Goal: Task Accomplishment & Management: Use online tool/utility

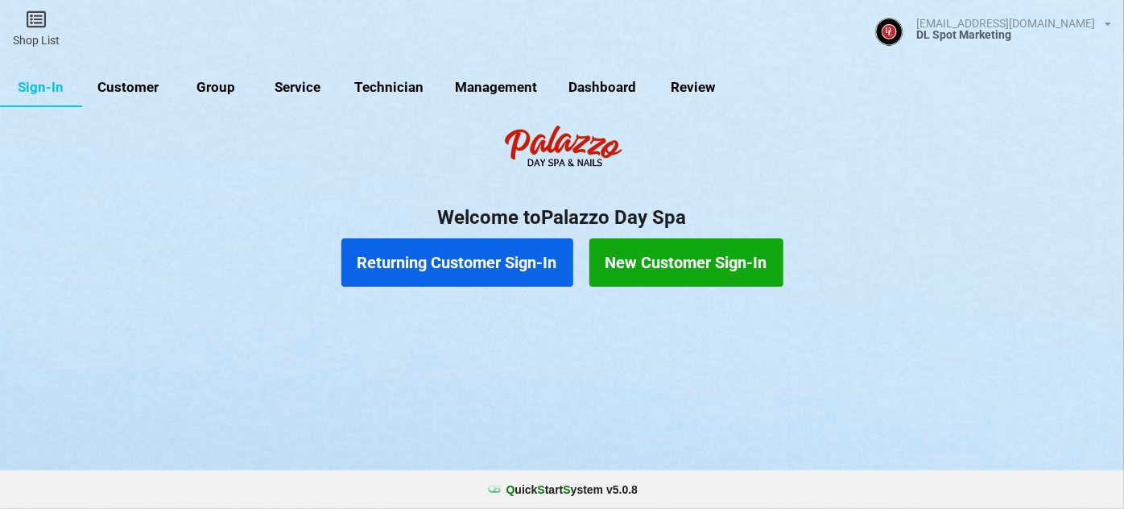
click at [134, 85] on link "Customer" at bounding box center [128, 87] width 93 height 39
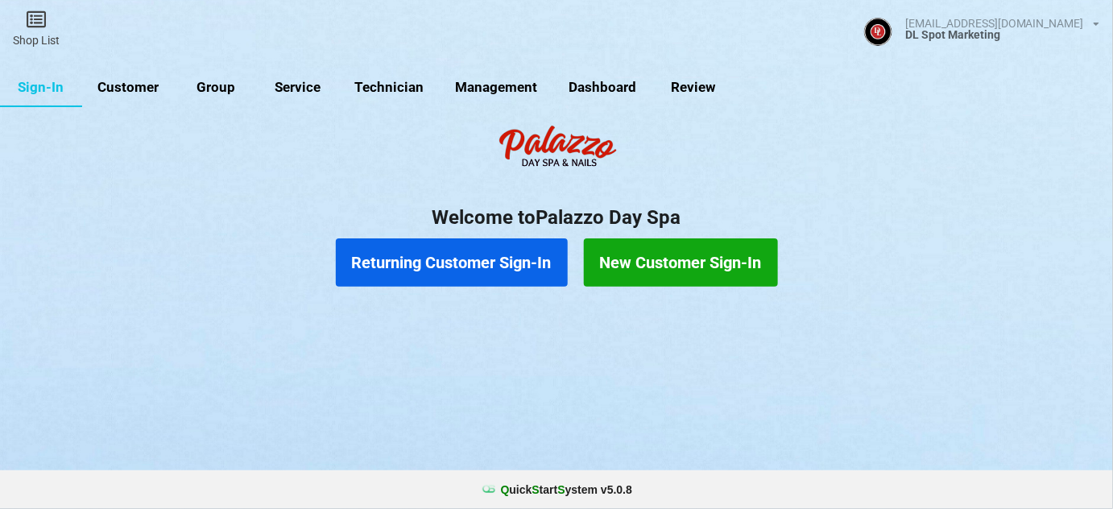
select select "25"
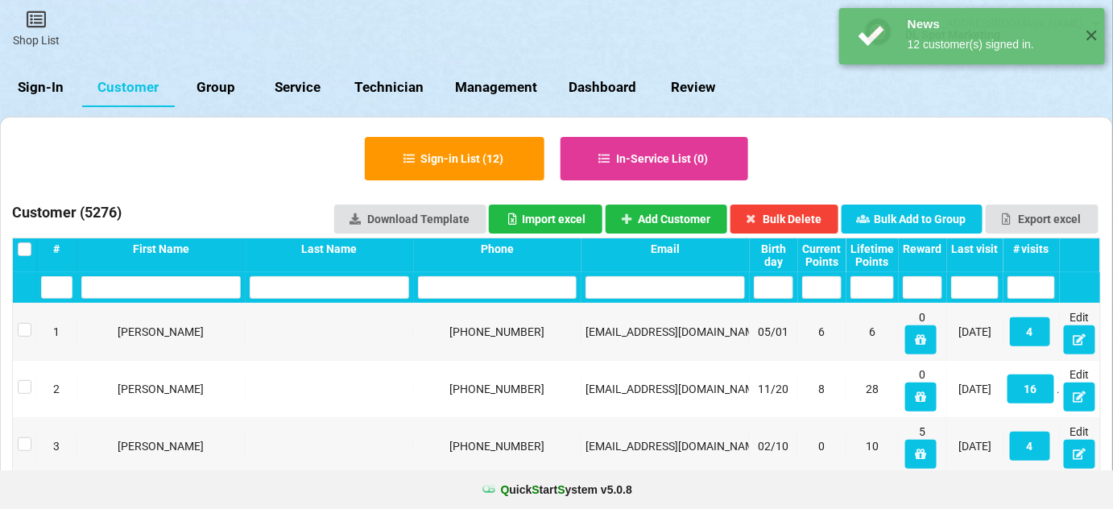
click at [982, 243] on div "Last visit" at bounding box center [975, 248] width 48 height 13
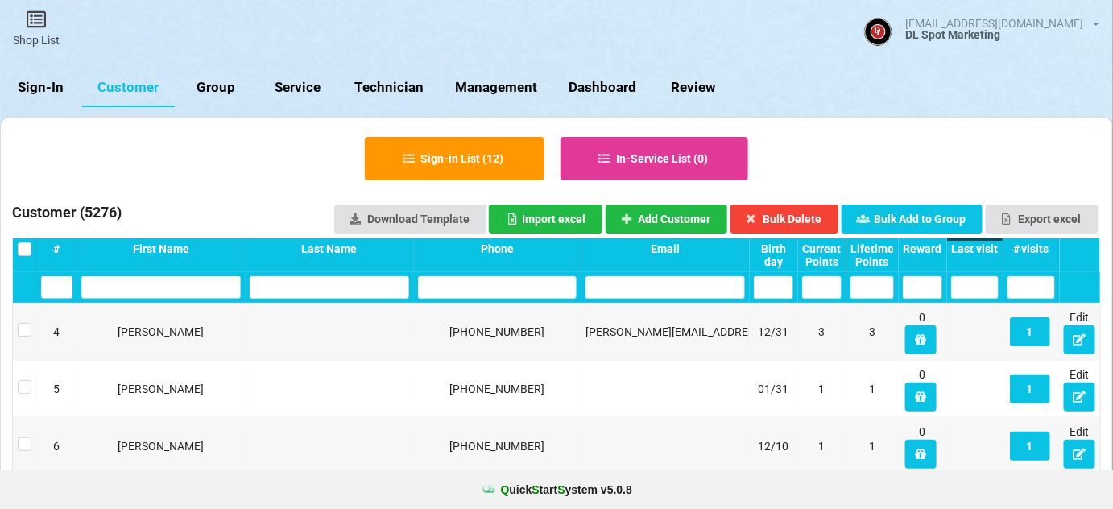
click at [981, 243] on div "Last visit" at bounding box center [975, 248] width 48 height 13
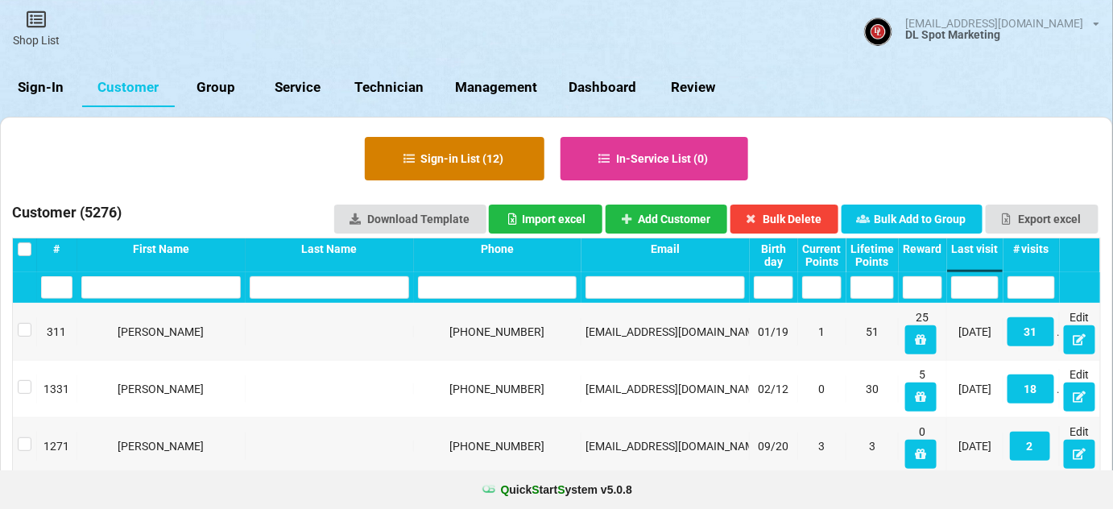
click at [466, 152] on button "Sign-in List ( 12 )" at bounding box center [455, 158] width 180 height 43
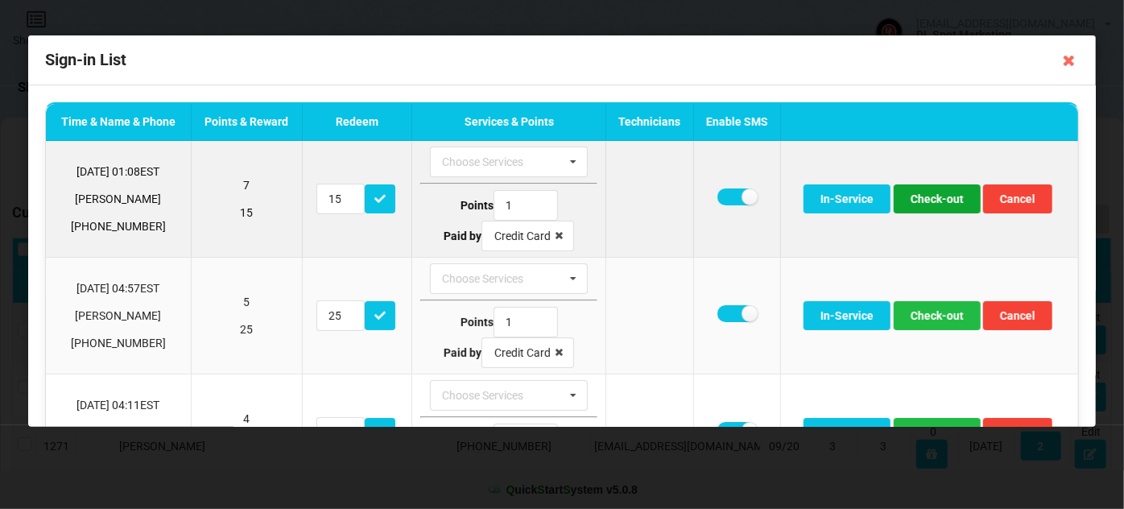
click at [936, 197] on button "Check-out" at bounding box center [937, 198] width 87 height 29
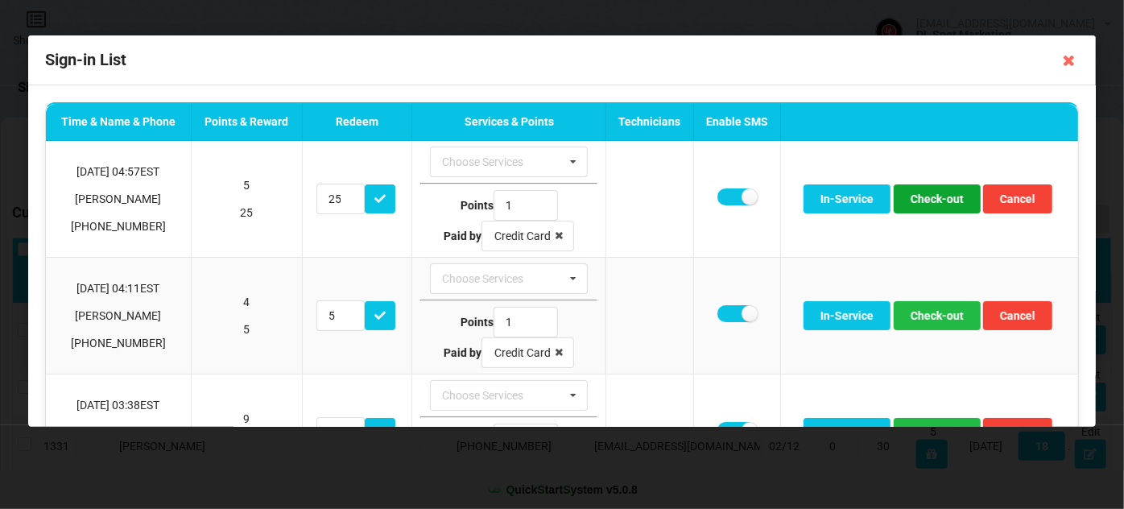
click at [934, 198] on button "Check-out" at bounding box center [937, 198] width 87 height 29
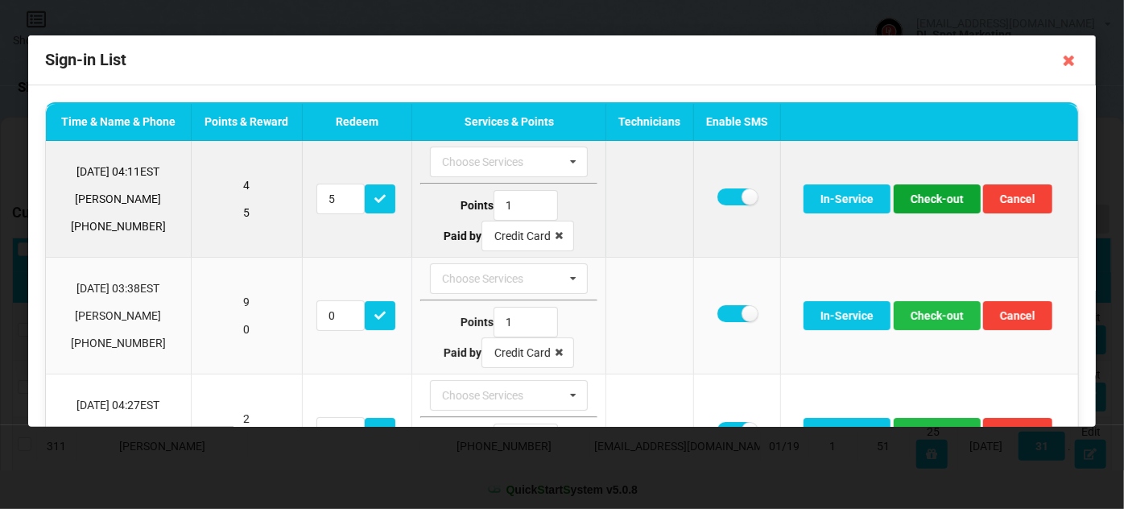
click at [933, 199] on button "Check-out" at bounding box center [937, 198] width 87 height 29
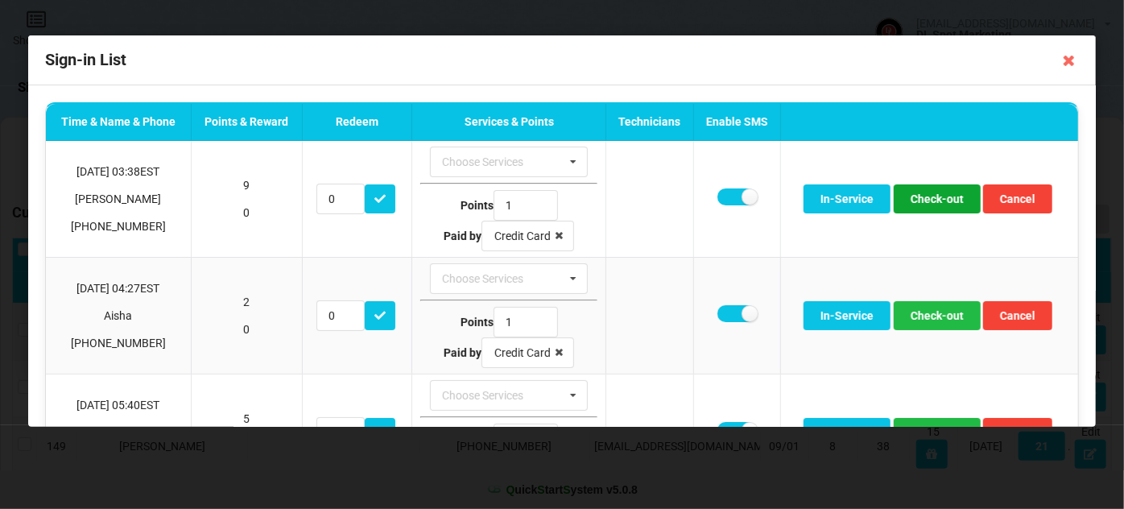
click at [933, 199] on button "Check-out" at bounding box center [937, 198] width 87 height 29
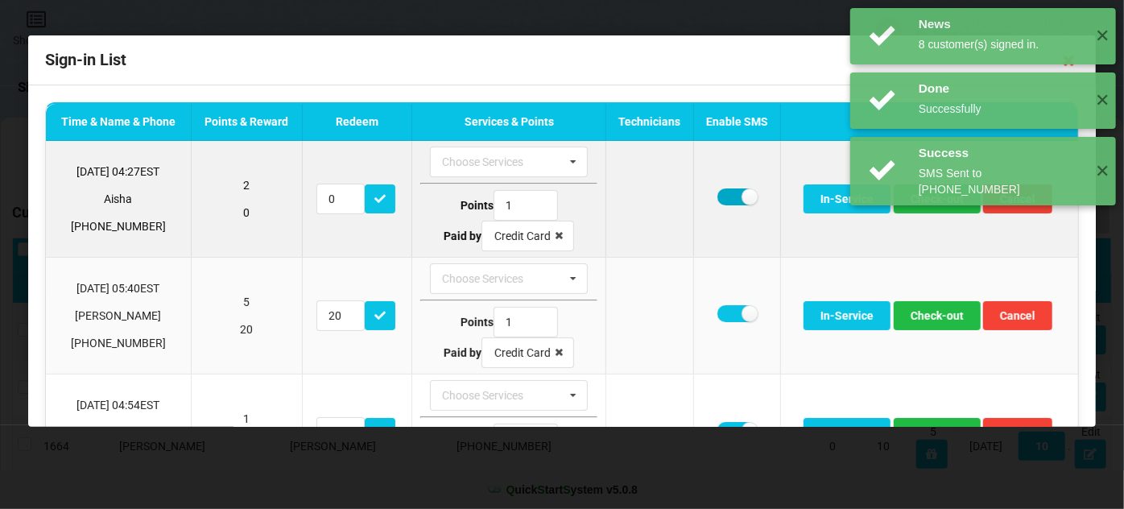
click at [723, 194] on label at bounding box center [737, 196] width 39 height 17
checkbox input "false"
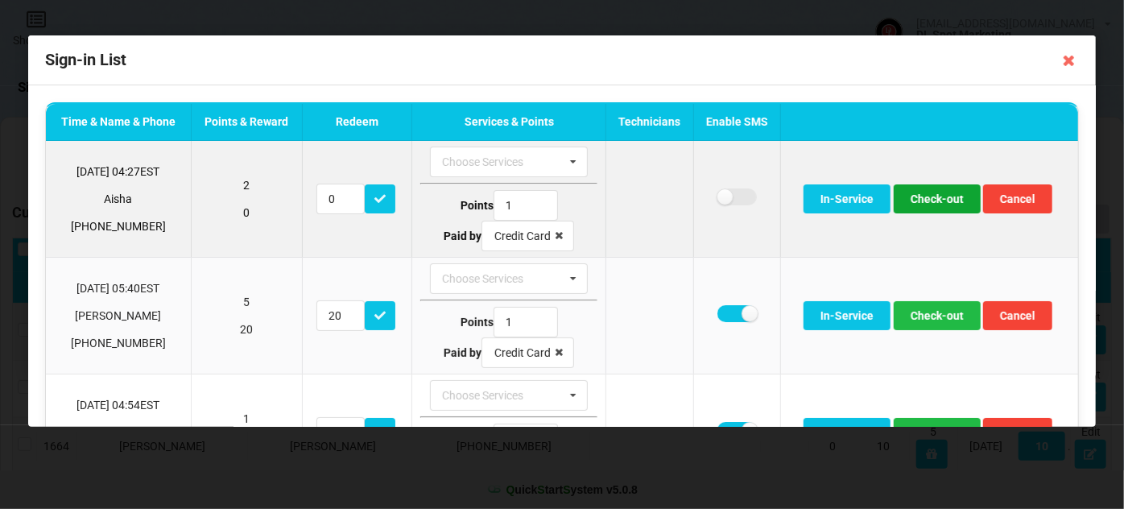
click at [932, 204] on button "Check-out" at bounding box center [937, 198] width 87 height 29
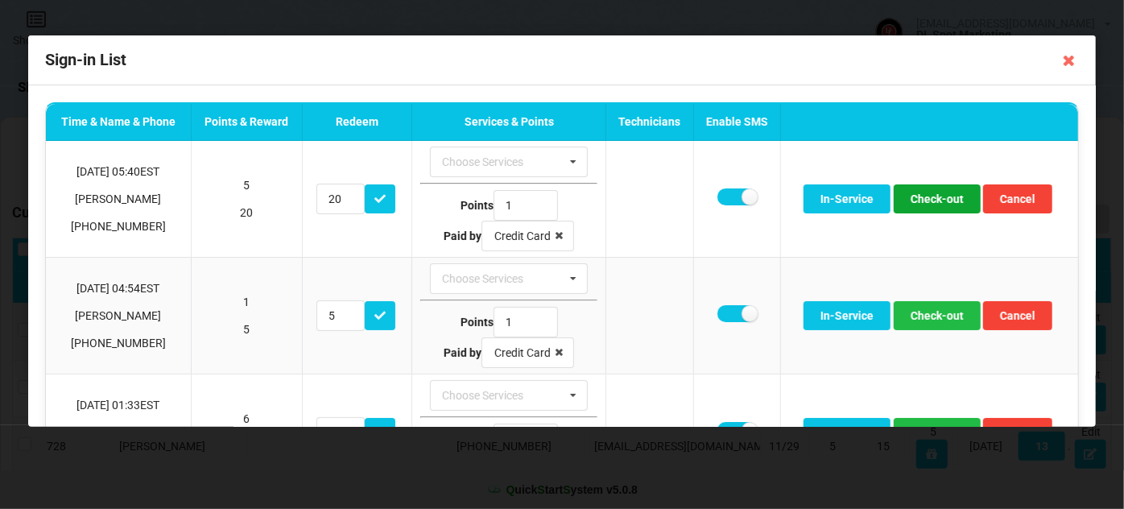
click at [932, 204] on button "Check-out" at bounding box center [937, 198] width 87 height 29
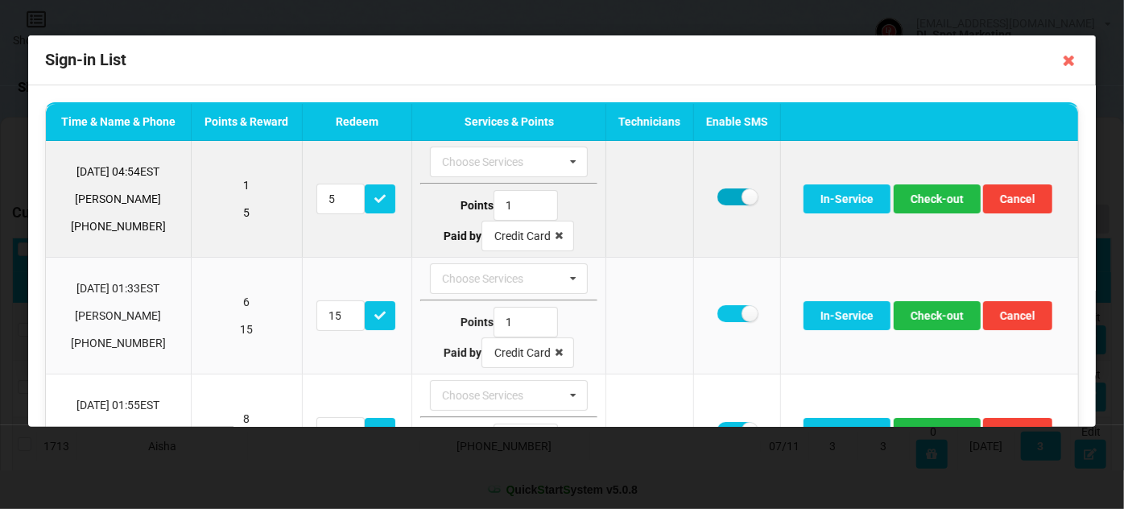
click at [731, 193] on label at bounding box center [737, 196] width 39 height 17
checkbox input "false"
click at [930, 199] on button "Check-out" at bounding box center [937, 198] width 87 height 29
click at [929, 205] on button "Check-out" at bounding box center [937, 198] width 87 height 29
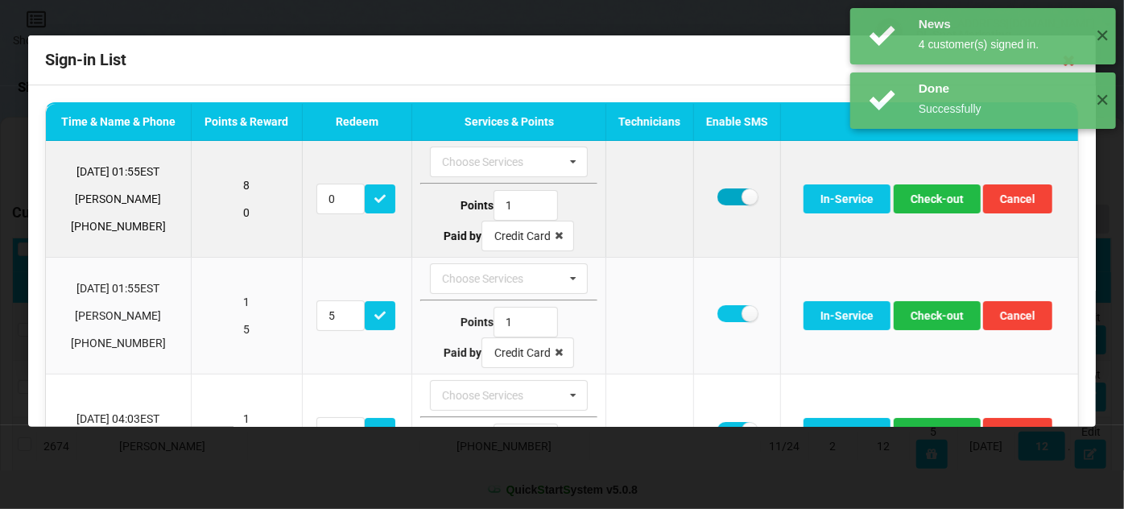
click at [722, 193] on label at bounding box center [737, 196] width 39 height 17
checkbox input "false"
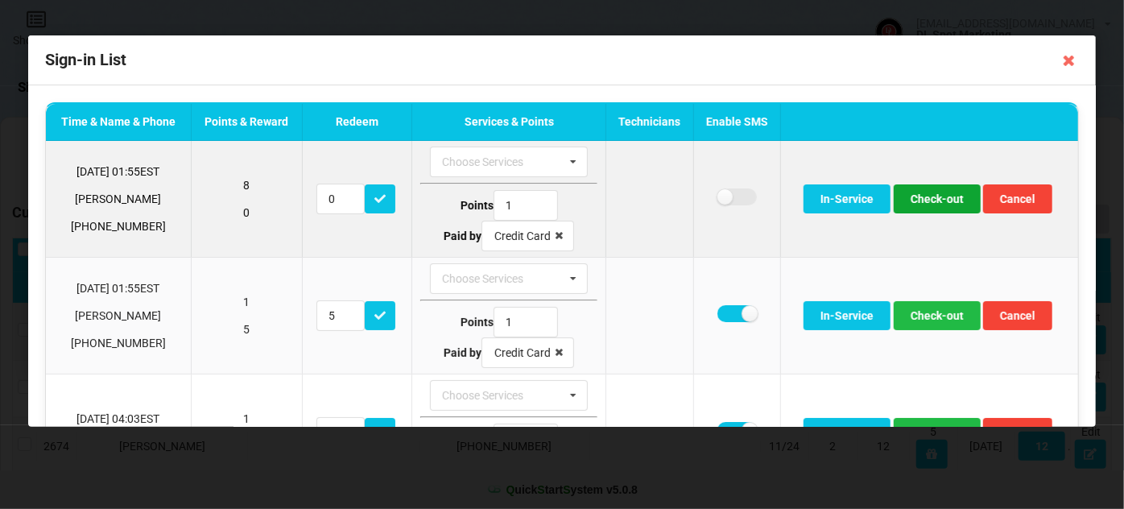
click at [923, 193] on button "Check-out" at bounding box center [937, 198] width 87 height 29
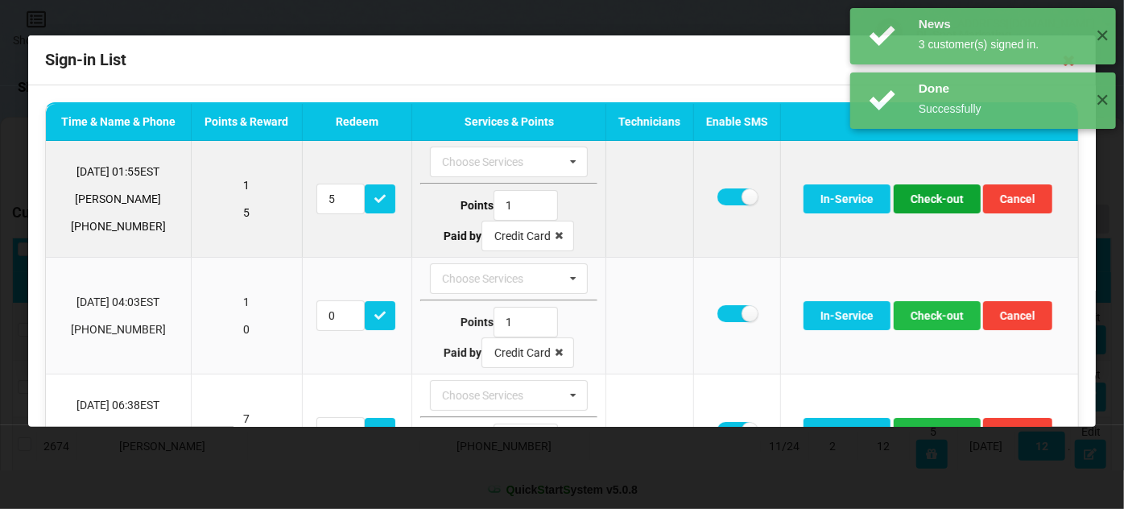
click at [919, 198] on button "Check-out" at bounding box center [937, 198] width 87 height 29
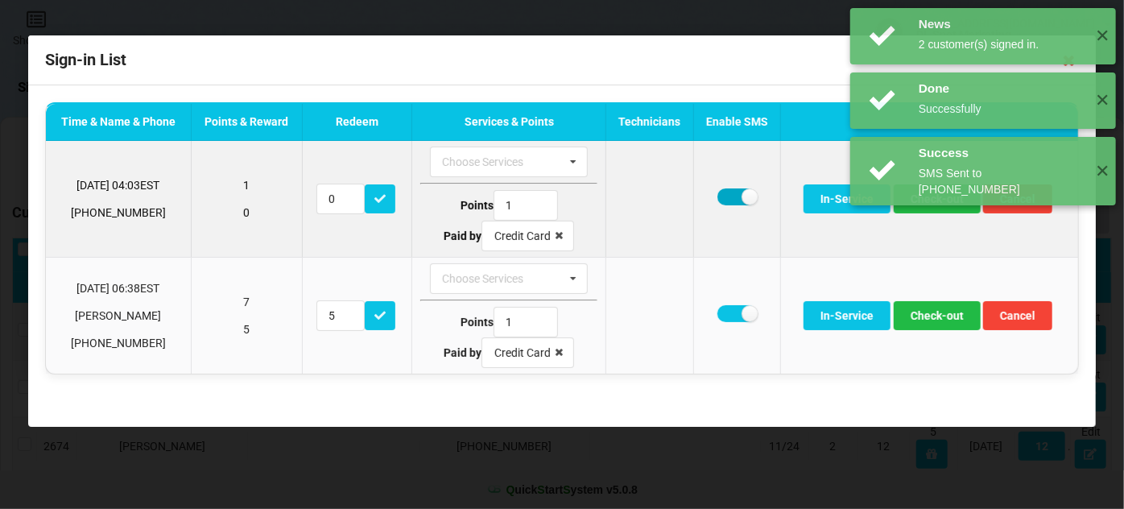
click at [728, 199] on label at bounding box center [737, 196] width 39 height 17
checkbox input "false"
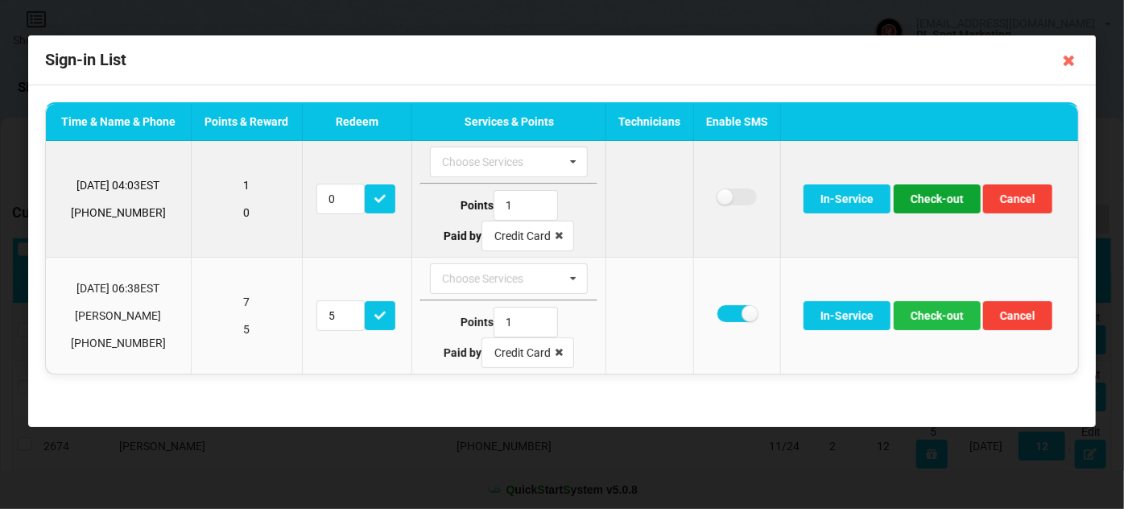
click at [951, 201] on button "Check-out" at bounding box center [937, 198] width 87 height 29
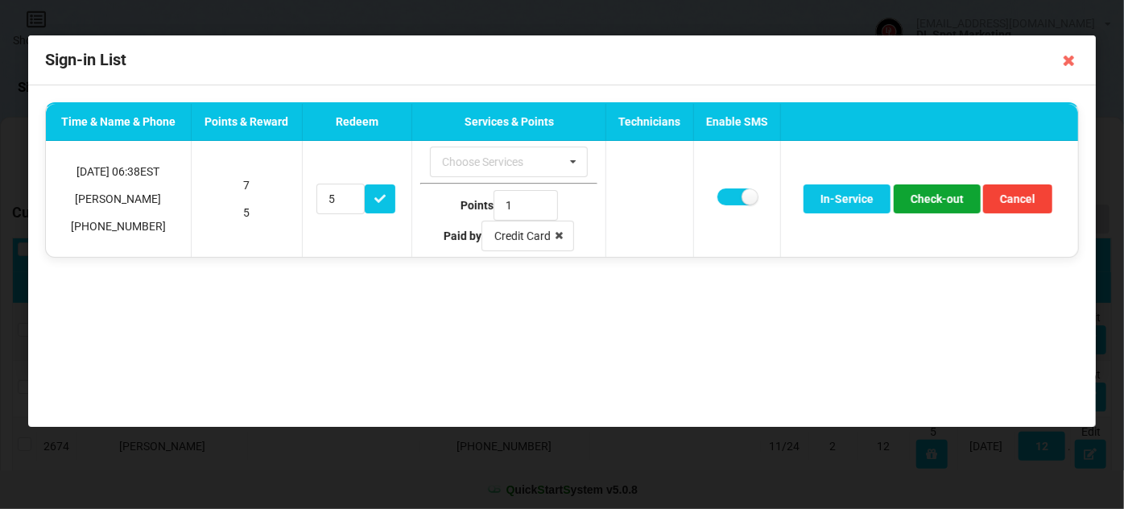
click at [947, 201] on button "Check-out" at bounding box center [937, 198] width 87 height 29
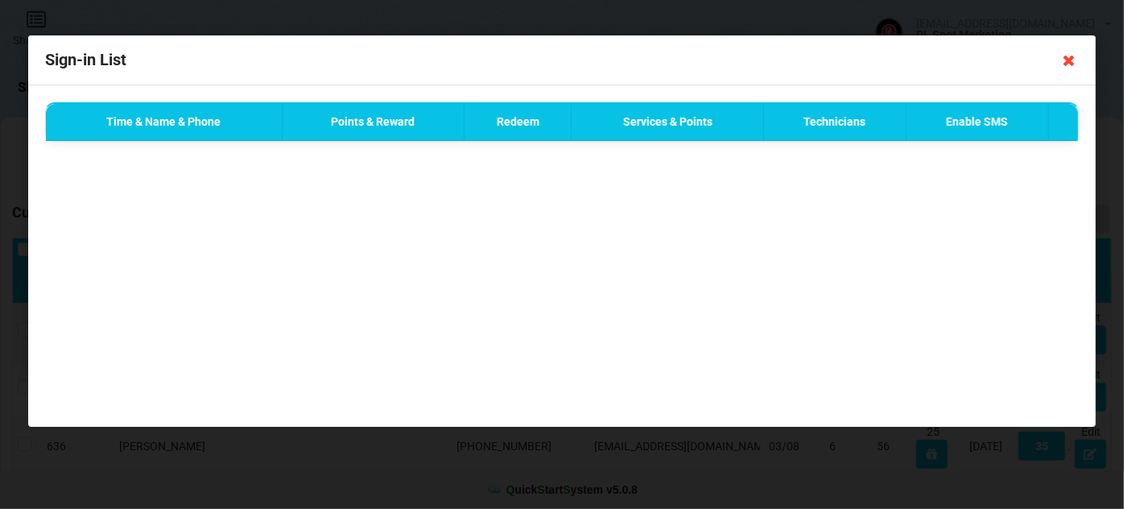
click at [1071, 60] on icon at bounding box center [1070, 61] width 26 height 26
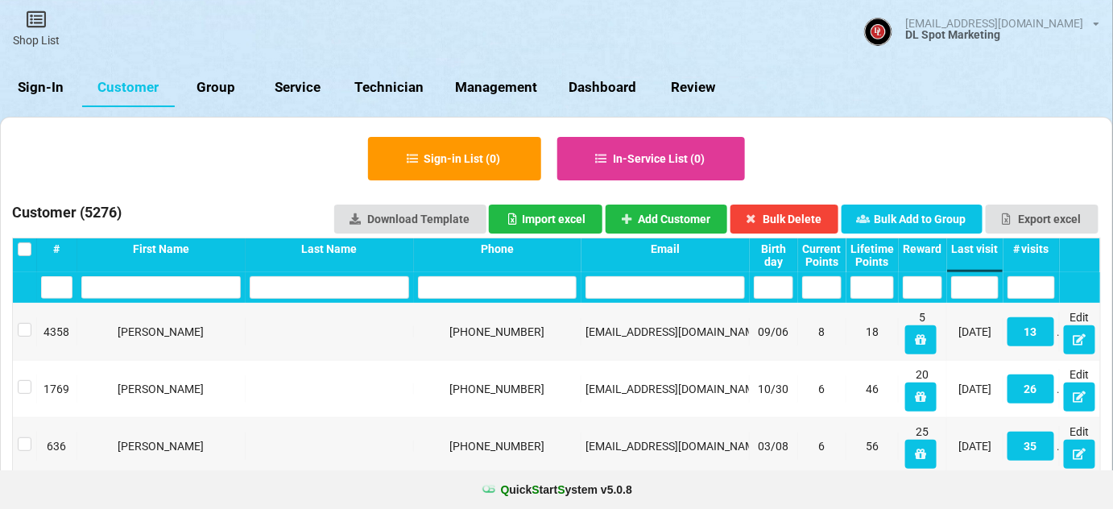
click at [45, 87] on link "Sign-In" at bounding box center [41, 87] width 82 height 39
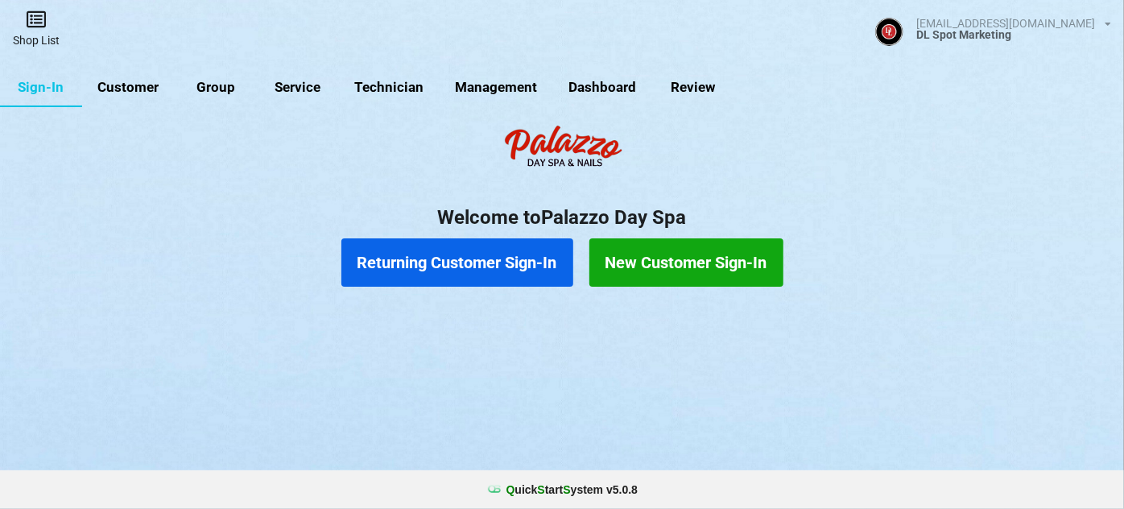
click at [35, 34] on link "Shop List" at bounding box center [36, 28] width 72 height 57
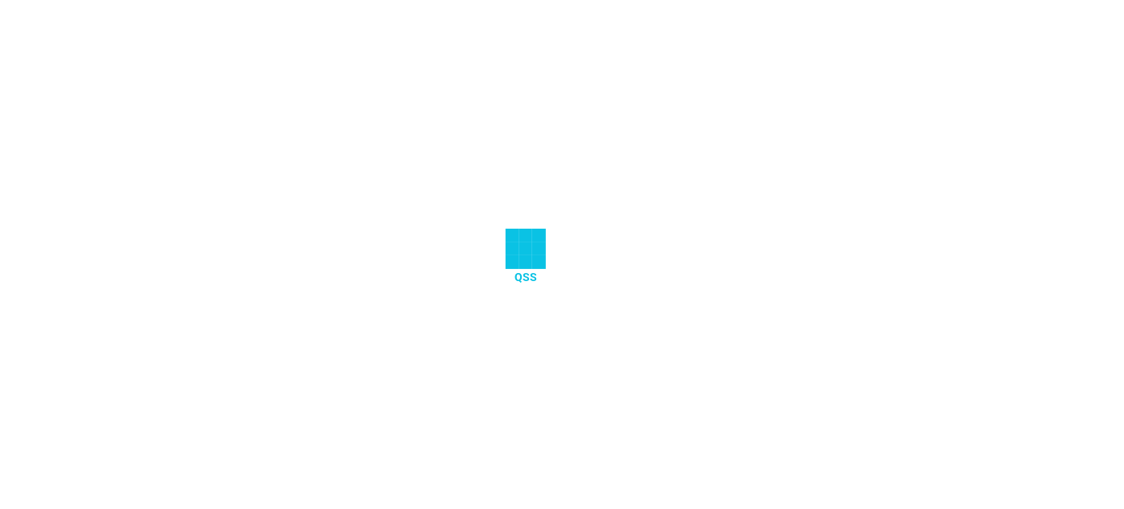
select select "25"
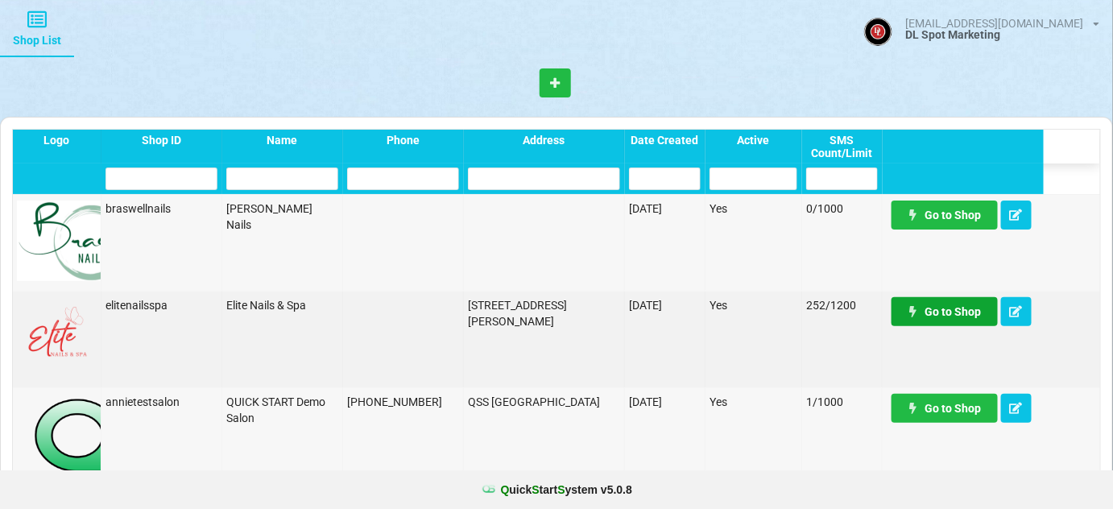
click at [955, 313] on link "Go to Shop" at bounding box center [945, 311] width 106 height 29
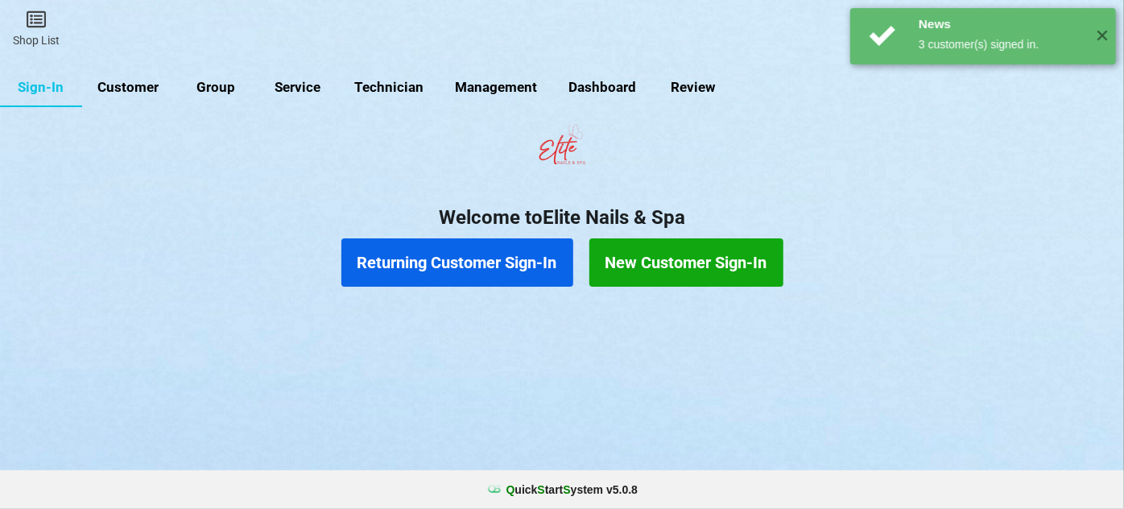
click at [135, 89] on link "Customer" at bounding box center [128, 87] width 93 height 39
select select "25"
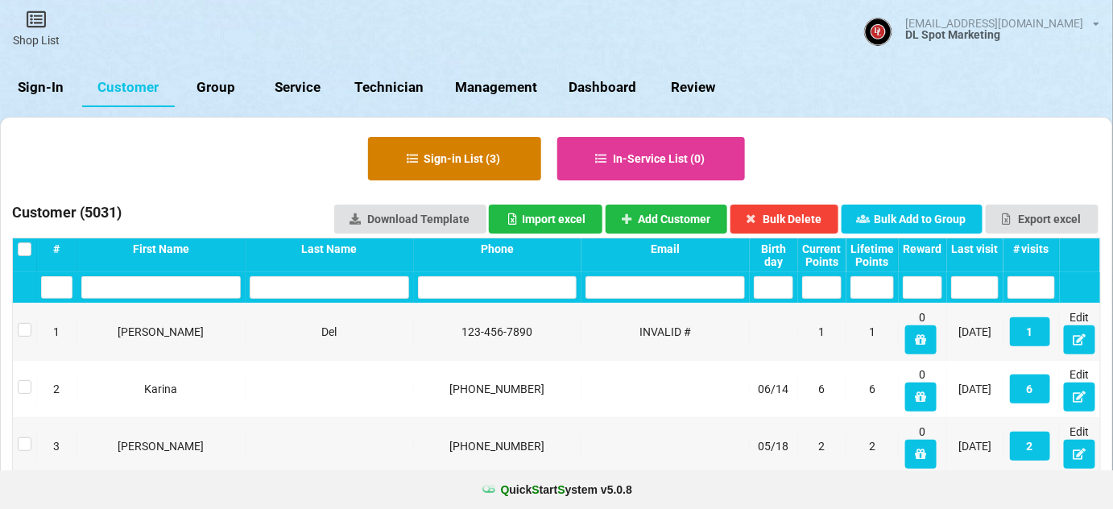
click at [457, 151] on button "Sign-in List ( 3 )" at bounding box center [454, 158] width 173 height 43
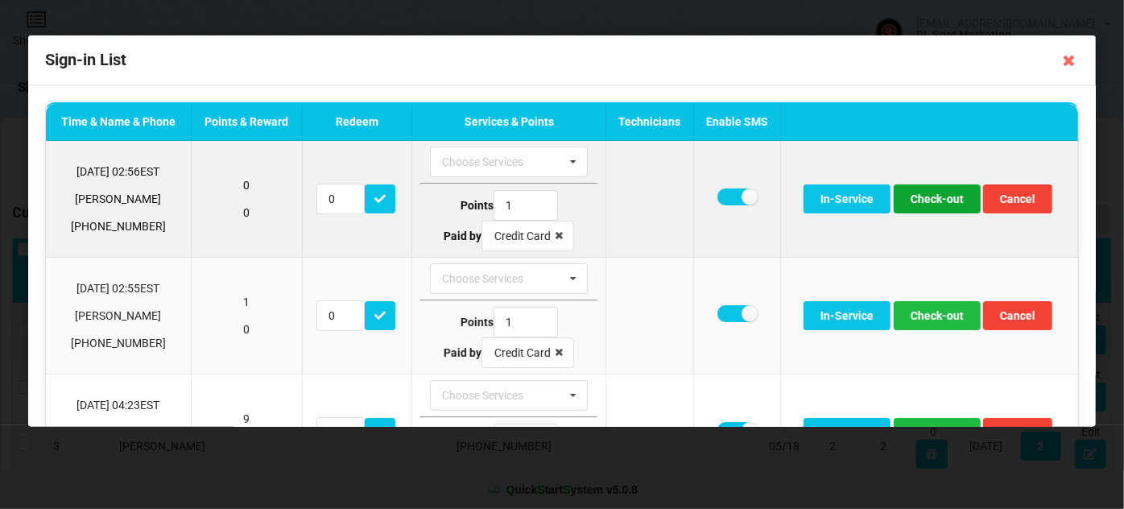
click at [941, 196] on button "Check-out" at bounding box center [937, 198] width 87 height 29
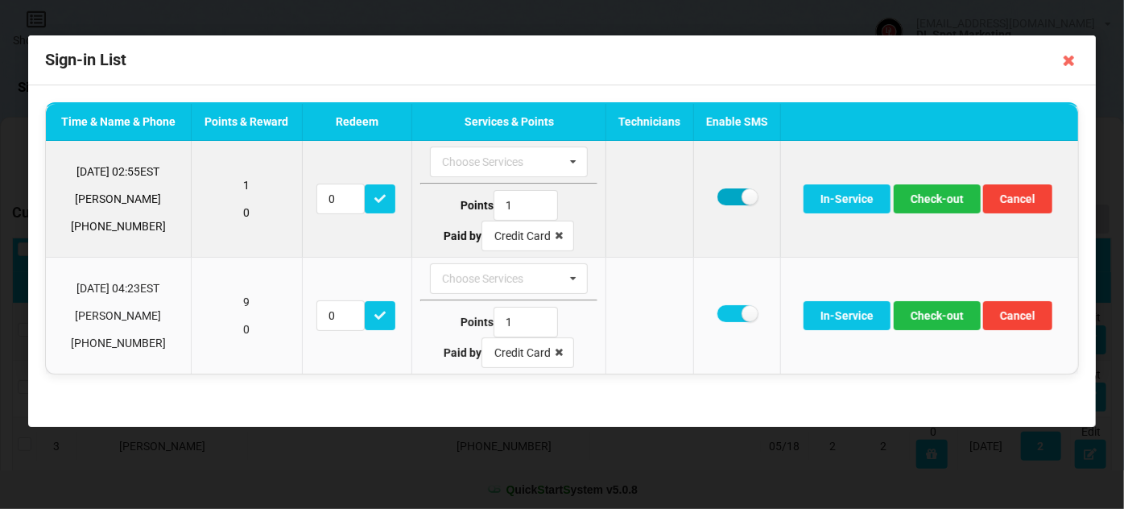
click at [735, 197] on label at bounding box center [737, 196] width 39 height 17
checkbox input "false"
click at [936, 202] on button "Check-out" at bounding box center [937, 198] width 87 height 29
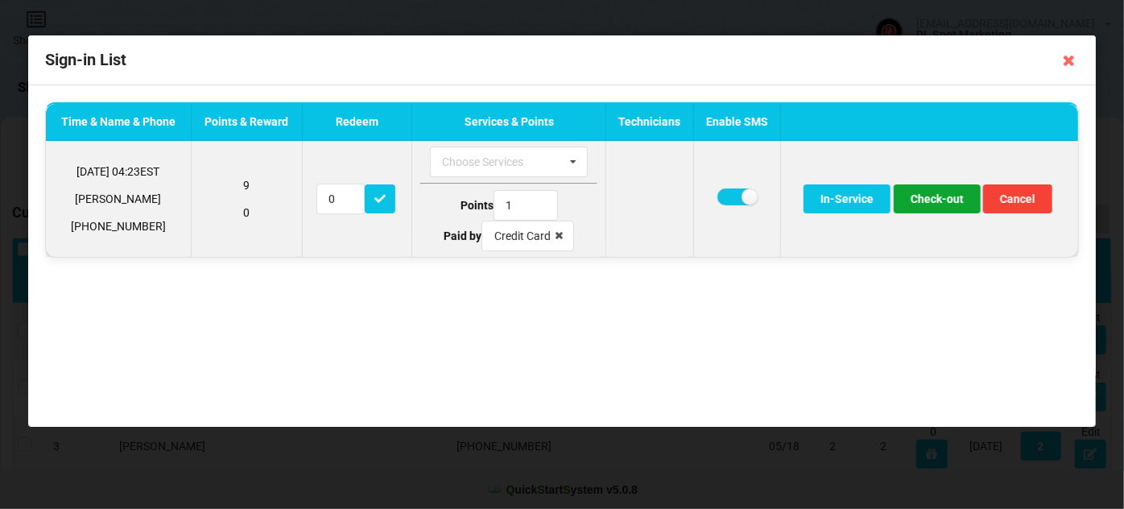
click at [945, 199] on button "Check-out" at bounding box center [937, 198] width 87 height 29
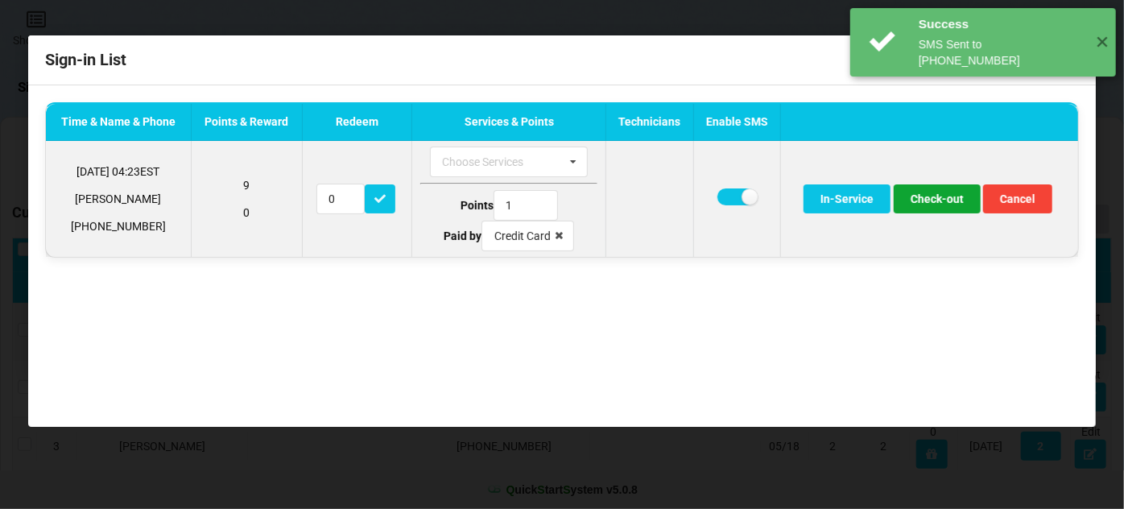
type input "5"
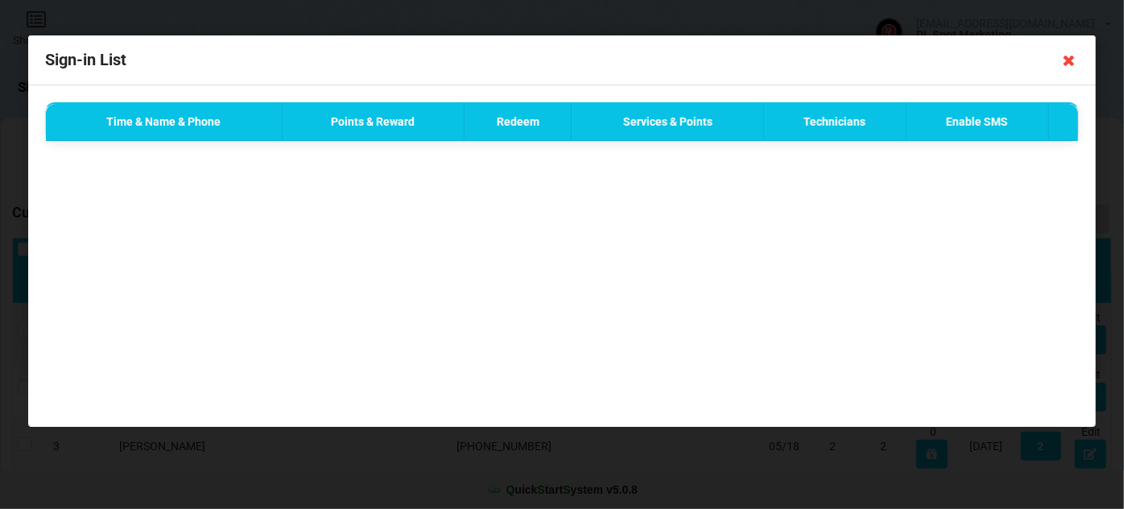
click at [1071, 64] on icon at bounding box center [1070, 61] width 26 height 26
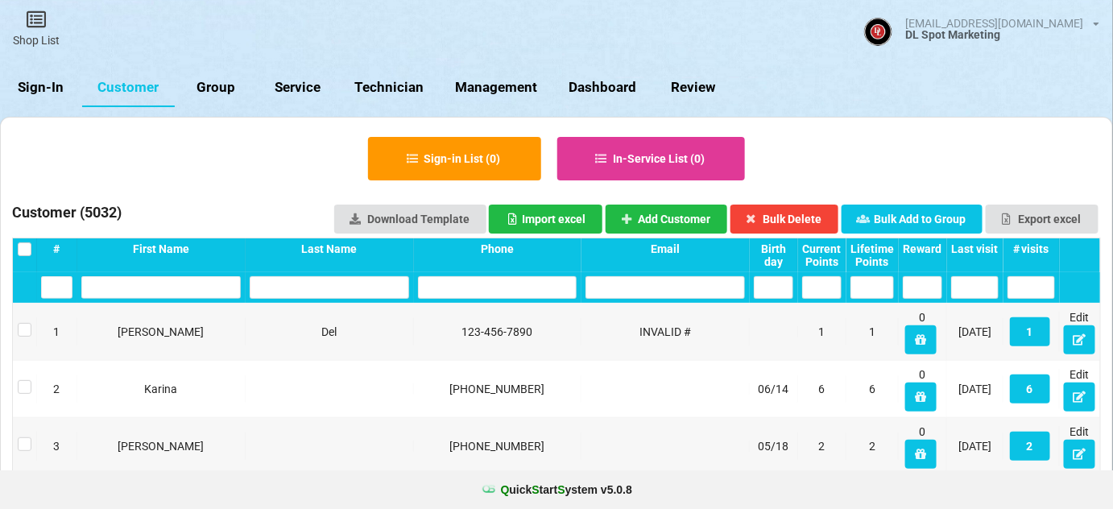
click at [43, 82] on link "Sign-In" at bounding box center [41, 87] width 82 height 39
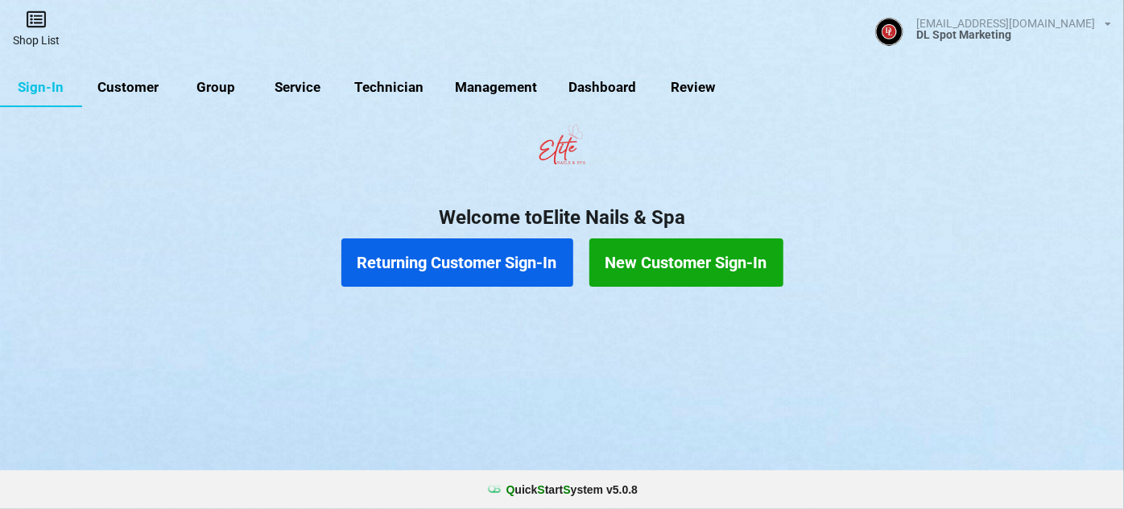
click at [41, 35] on link "Shop List" at bounding box center [36, 28] width 72 height 57
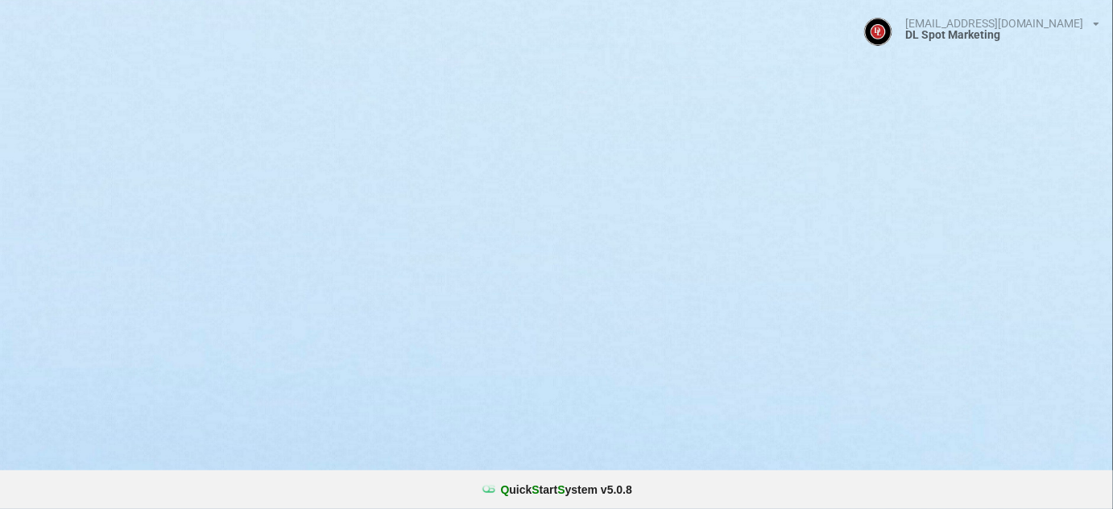
select select "25"
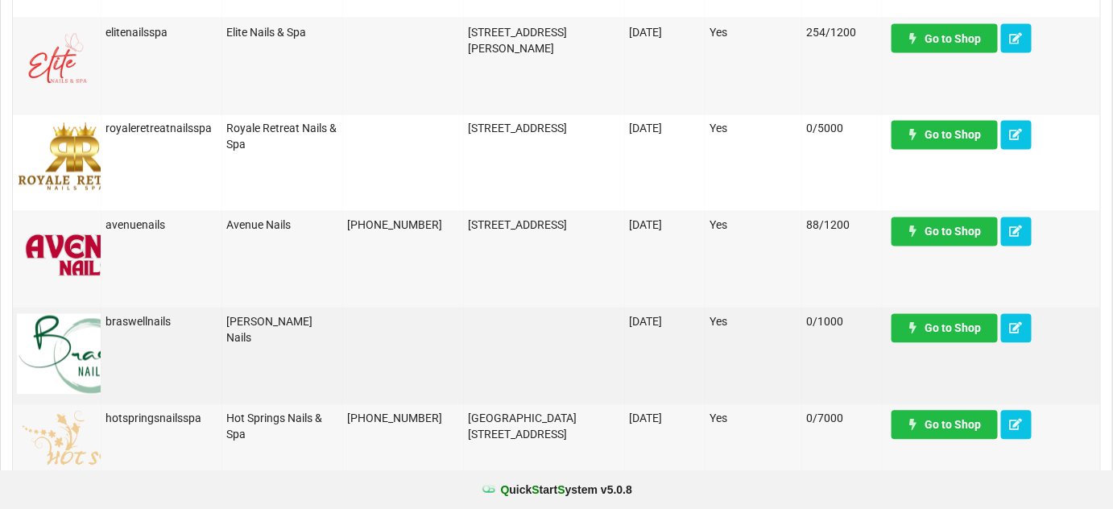
scroll to position [976, 0]
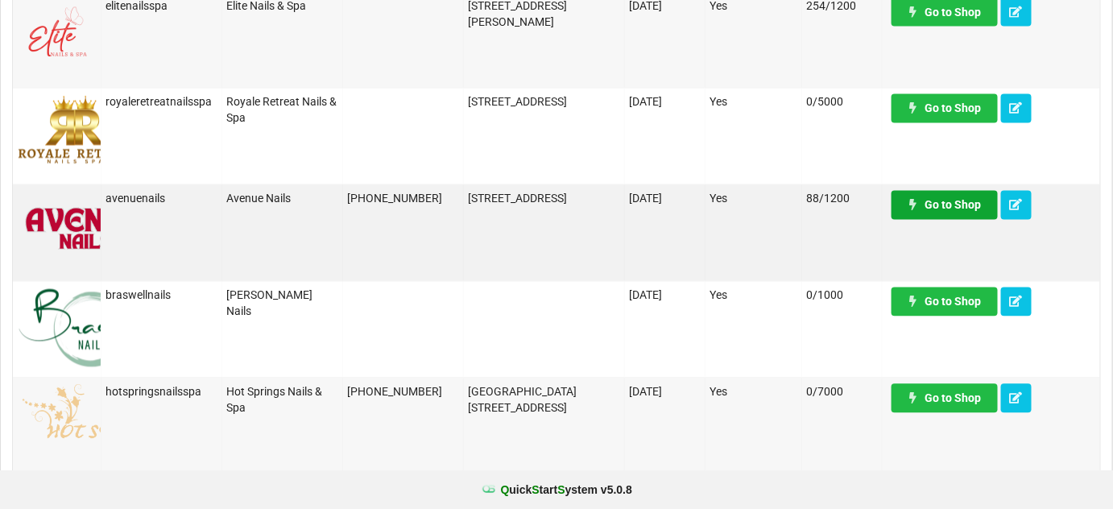
click at [936, 208] on link "Go to Shop" at bounding box center [945, 205] width 106 height 29
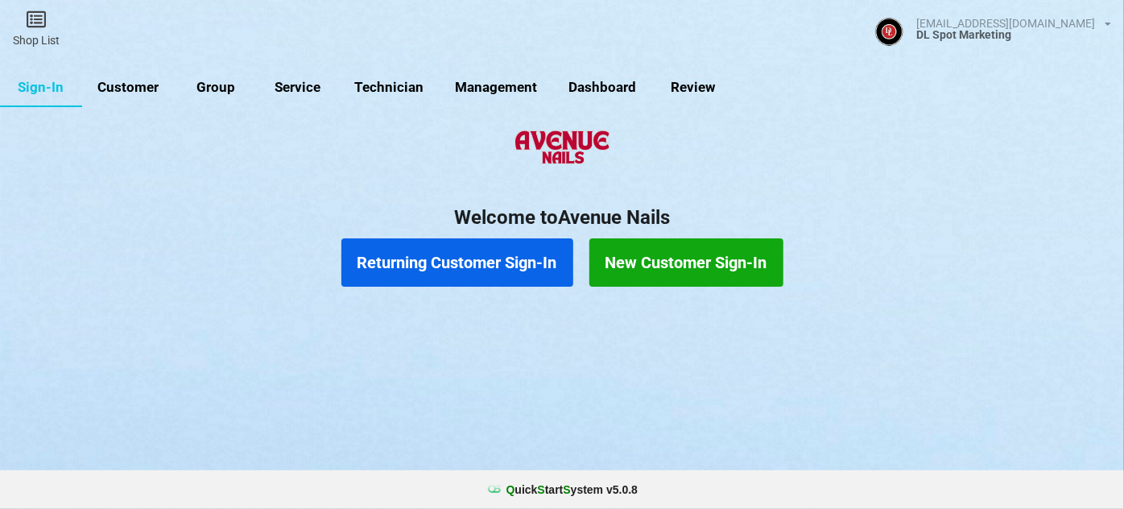
click at [135, 85] on link "Customer" at bounding box center [128, 87] width 93 height 39
select select "25"
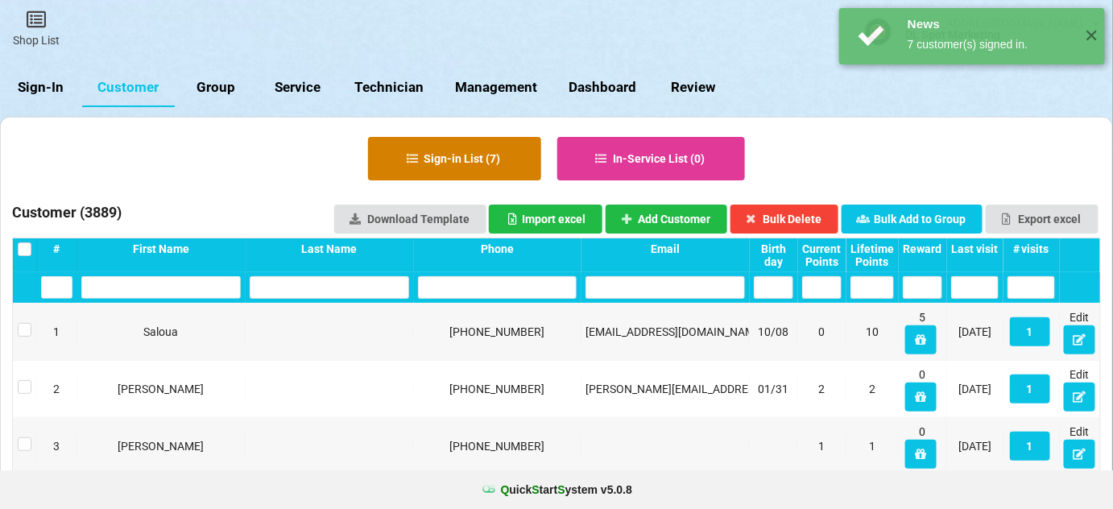
click at [491, 153] on button "Sign-in List ( 7 )" at bounding box center [454, 158] width 173 height 43
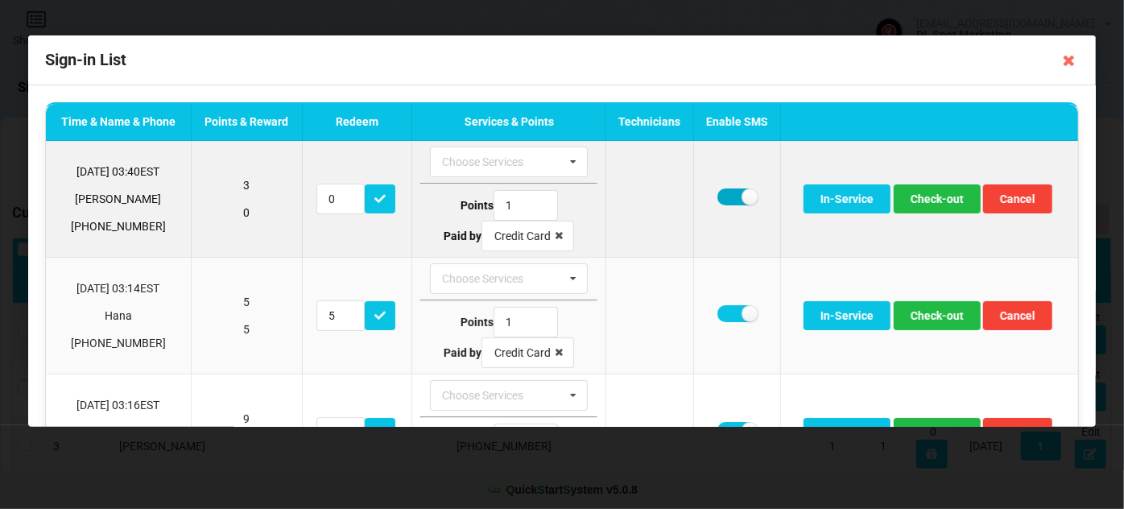
click at [730, 201] on label at bounding box center [737, 196] width 39 height 17
checkbox input "false"
click at [920, 196] on button "Check-out" at bounding box center [937, 198] width 87 height 29
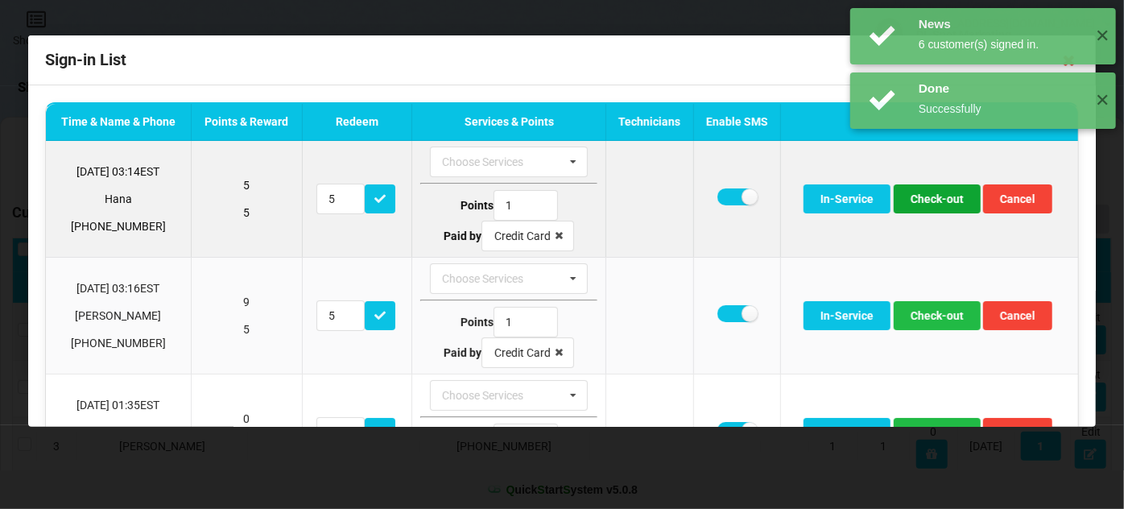
click at [920, 197] on button "Check-out" at bounding box center [937, 198] width 87 height 29
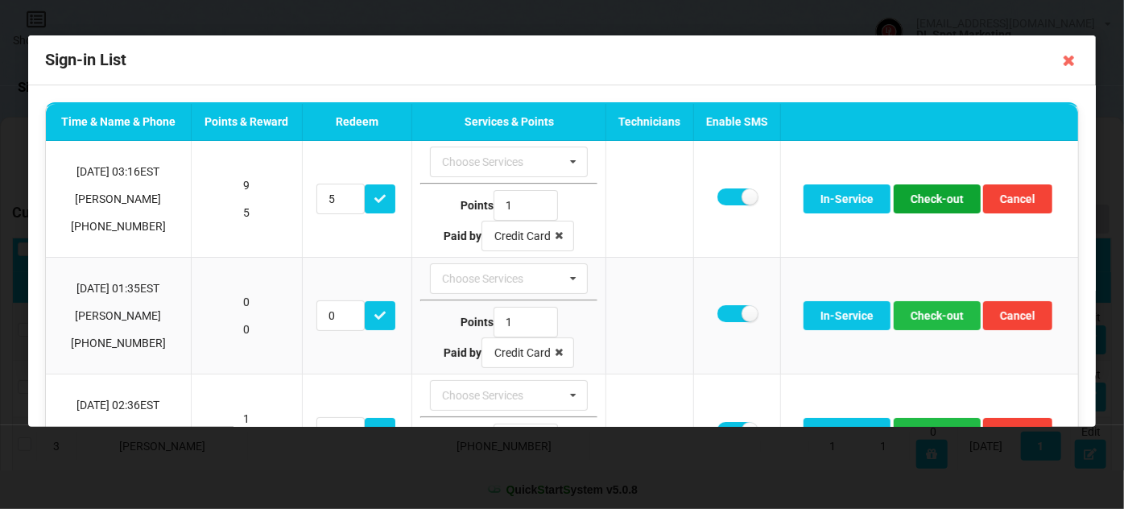
click at [920, 197] on button "Check-out" at bounding box center [937, 198] width 87 height 29
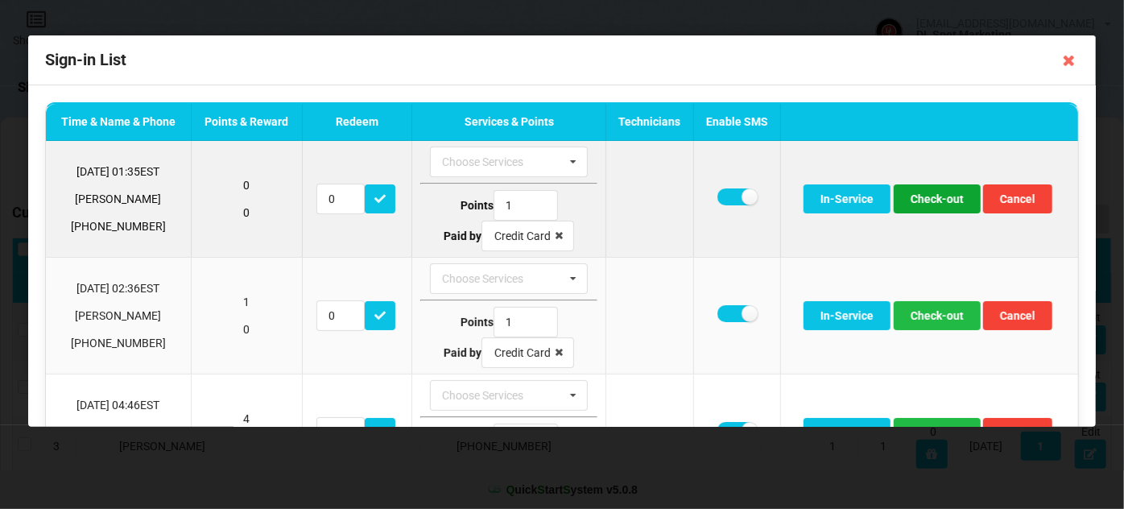
click at [934, 193] on button "Check-out" at bounding box center [937, 198] width 87 height 29
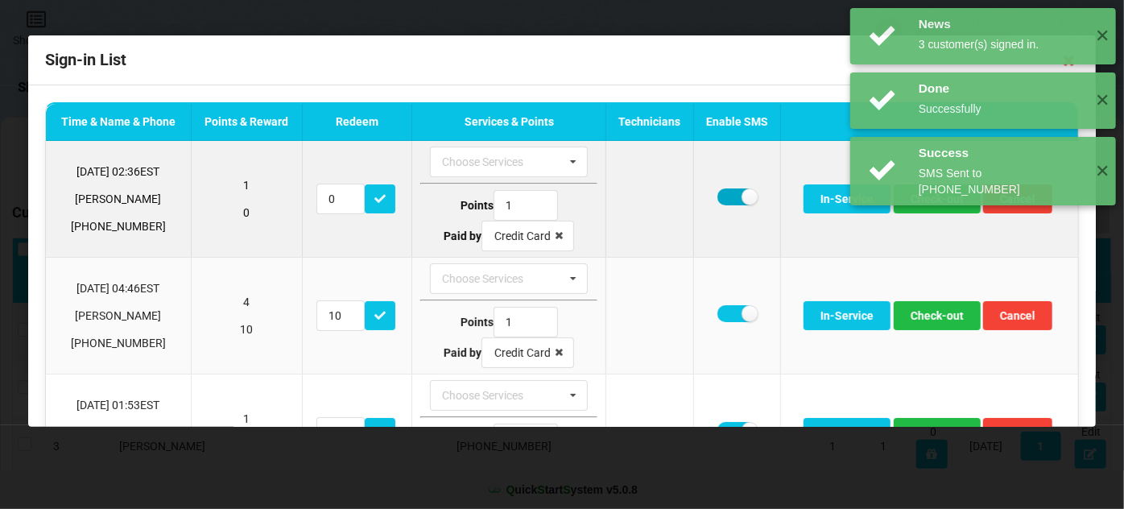
click at [727, 197] on label at bounding box center [737, 196] width 39 height 17
checkbox input "false"
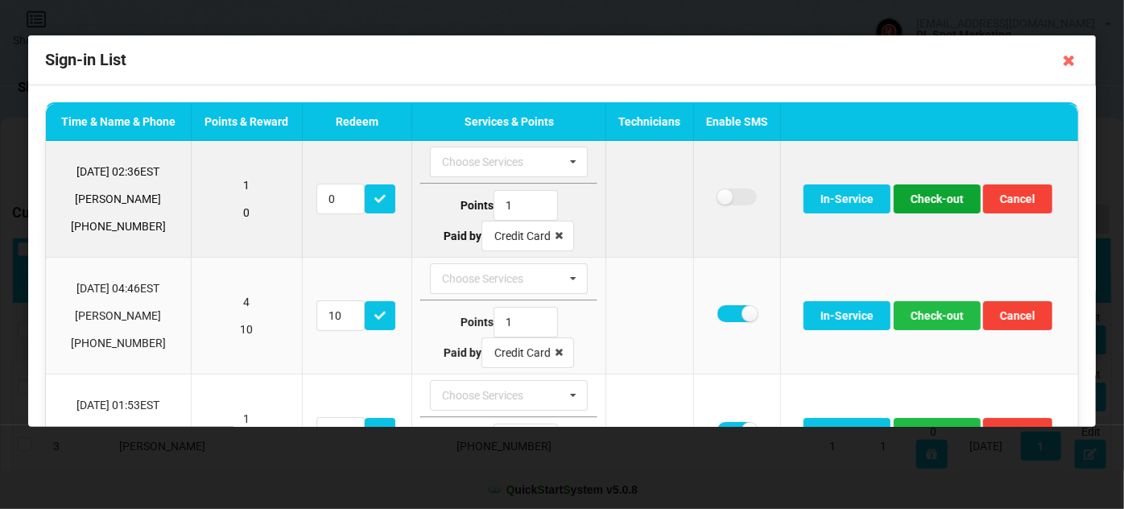
click at [928, 201] on button "Check-out" at bounding box center [937, 198] width 87 height 29
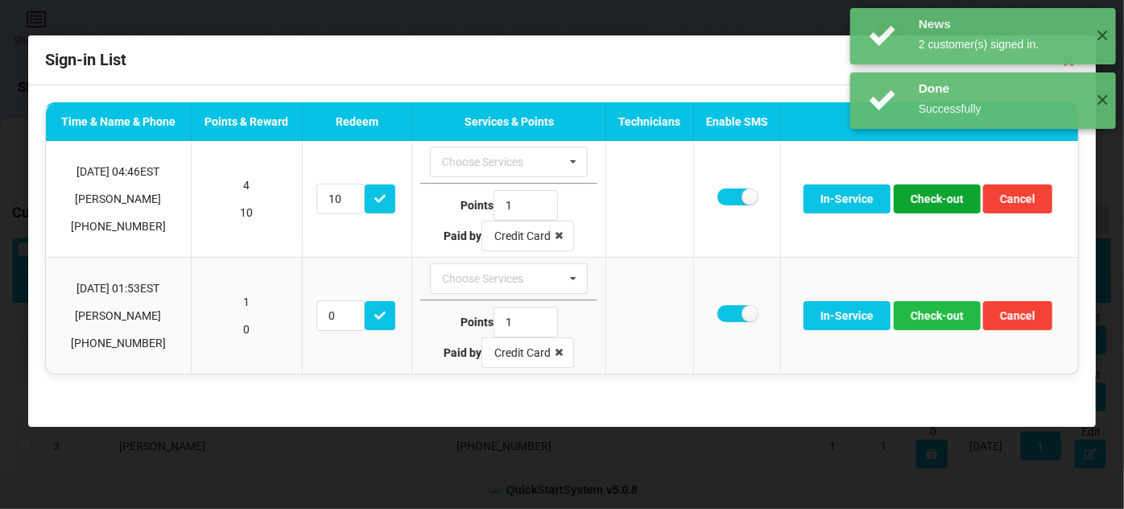
click at [928, 201] on button "Check-out" at bounding box center [937, 198] width 87 height 29
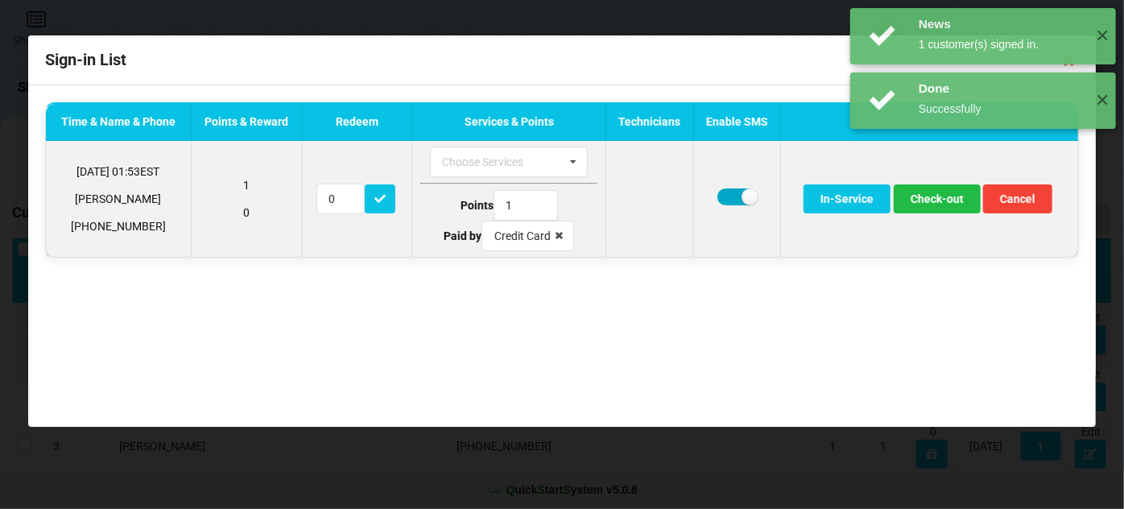
click at [731, 195] on label at bounding box center [737, 196] width 39 height 17
checkbox input "false"
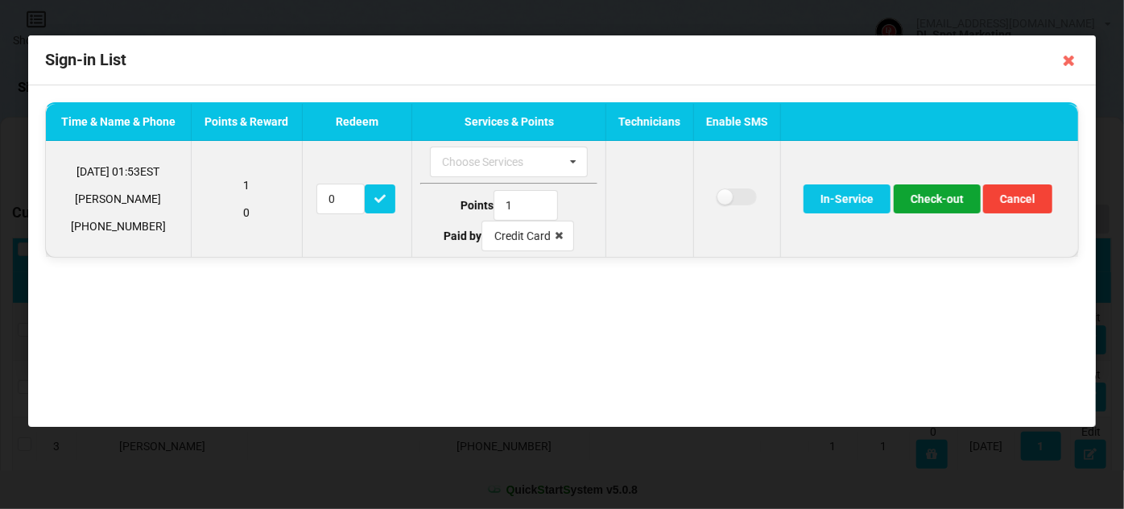
click at [942, 197] on button "Check-out" at bounding box center [937, 198] width 87 height 29
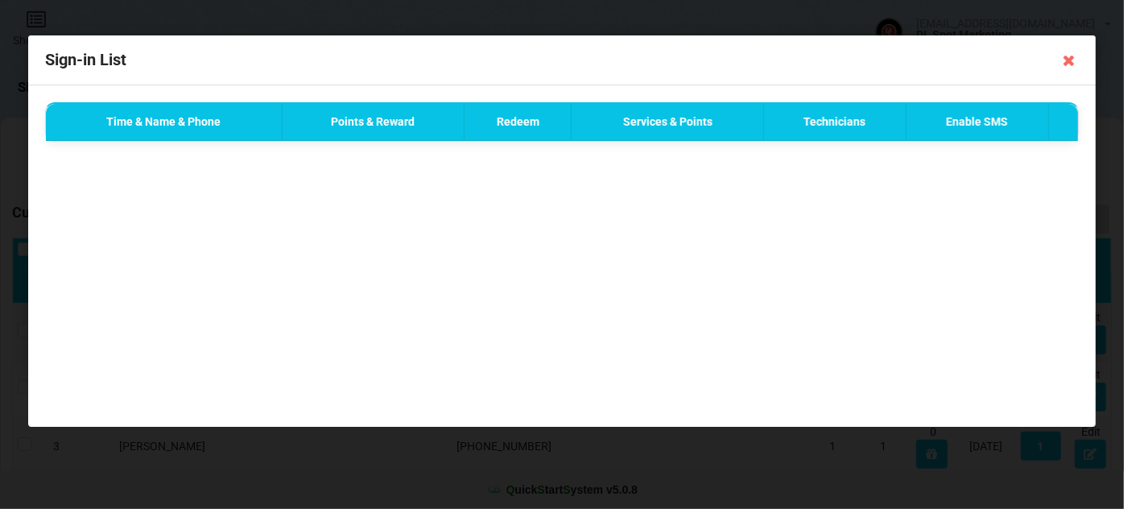
click at [1071, 60] on icon at bounding box center [1070, 61] width 26 height 26
